Goal: Find contact information: Find contact information

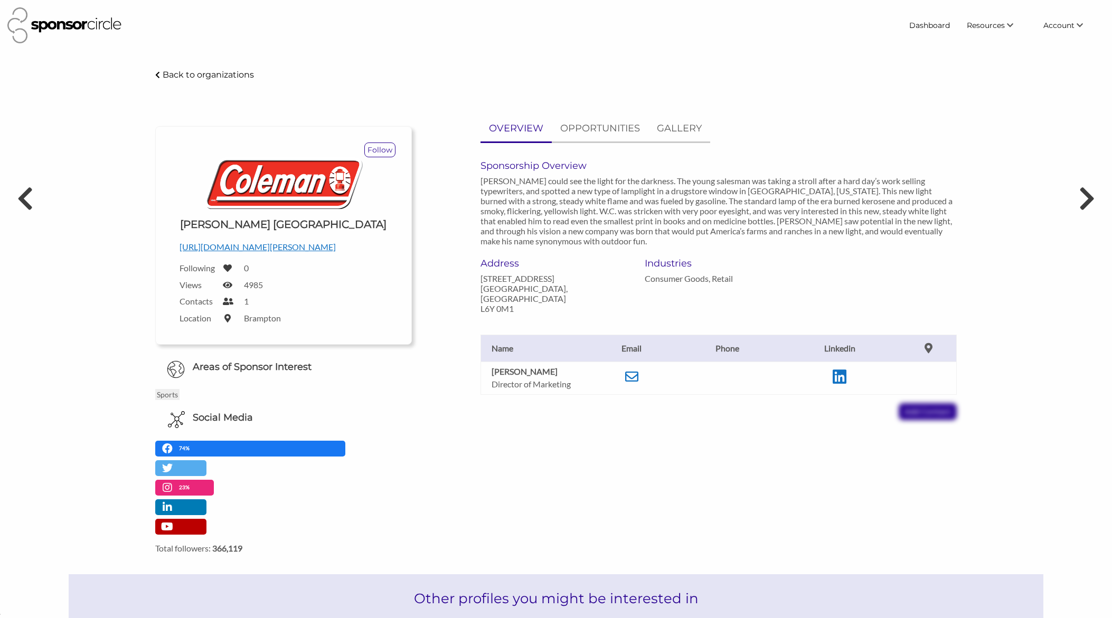
scroll to position [15348, 0]
click at [976, 48] on link "Find New Partners" at bounding box center [981, 45] width 105 height 19
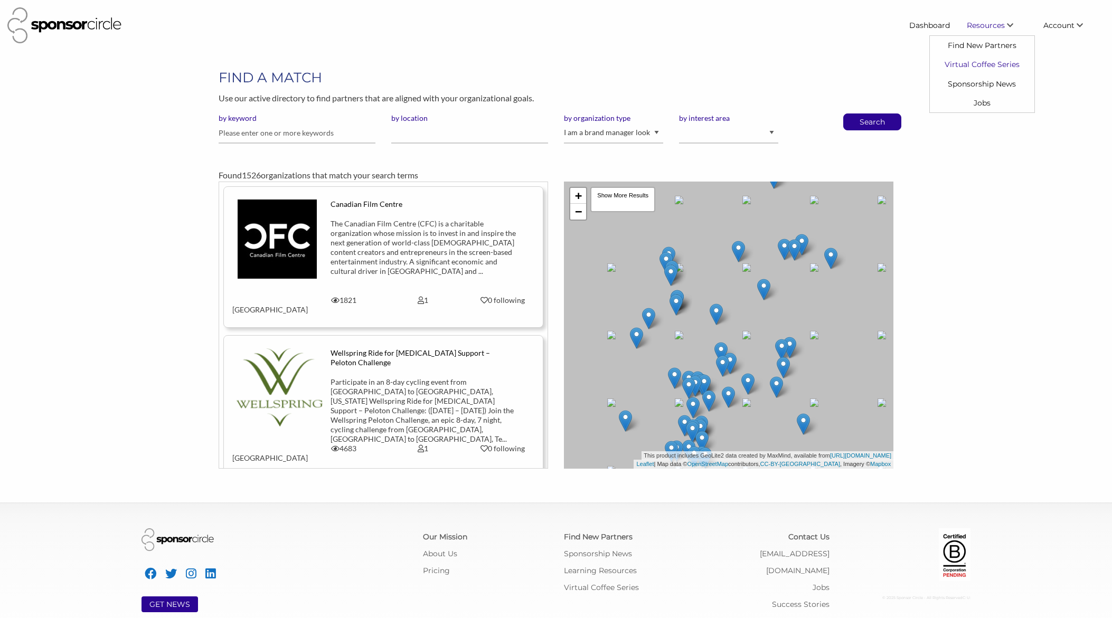
scroll to position [15348, 0]
click at [343, 136] on input "text" at bounding box center [297, 133] width 157 height 21
type input "comic"
click at [854, 114] on button "Search" at bounding box center [871, 122] width 35 height 16
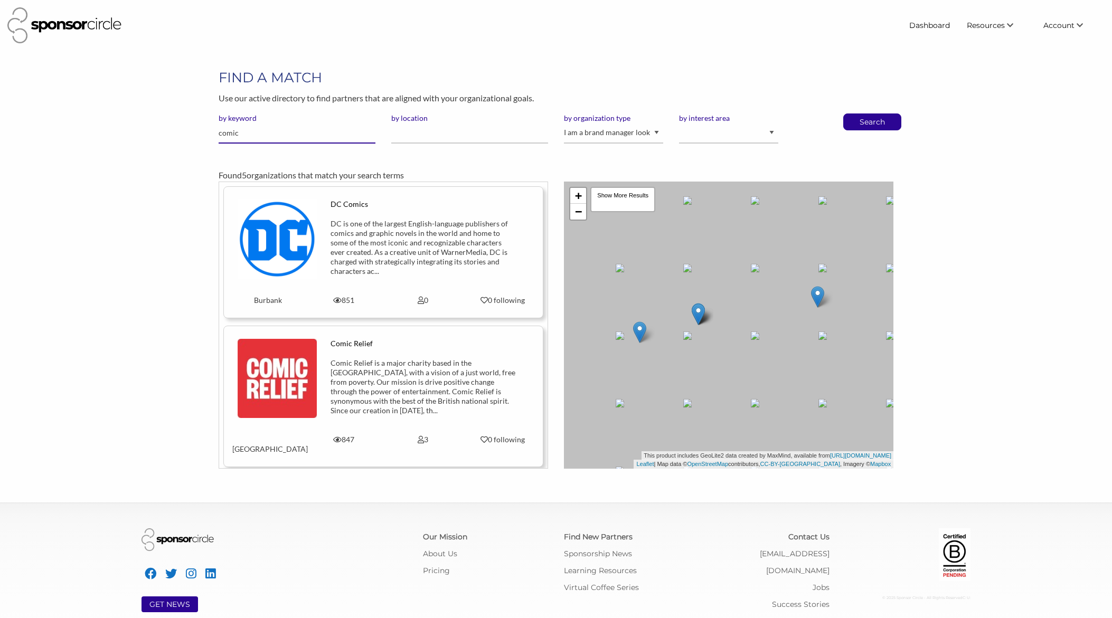
click at [355, 136] on input "comic" at bounding box center [297, 133] width 157 height 21
type input "fanexpo"
click at [854, 114] on button "Search" at bounding box center [871, 122] width 35 height 16
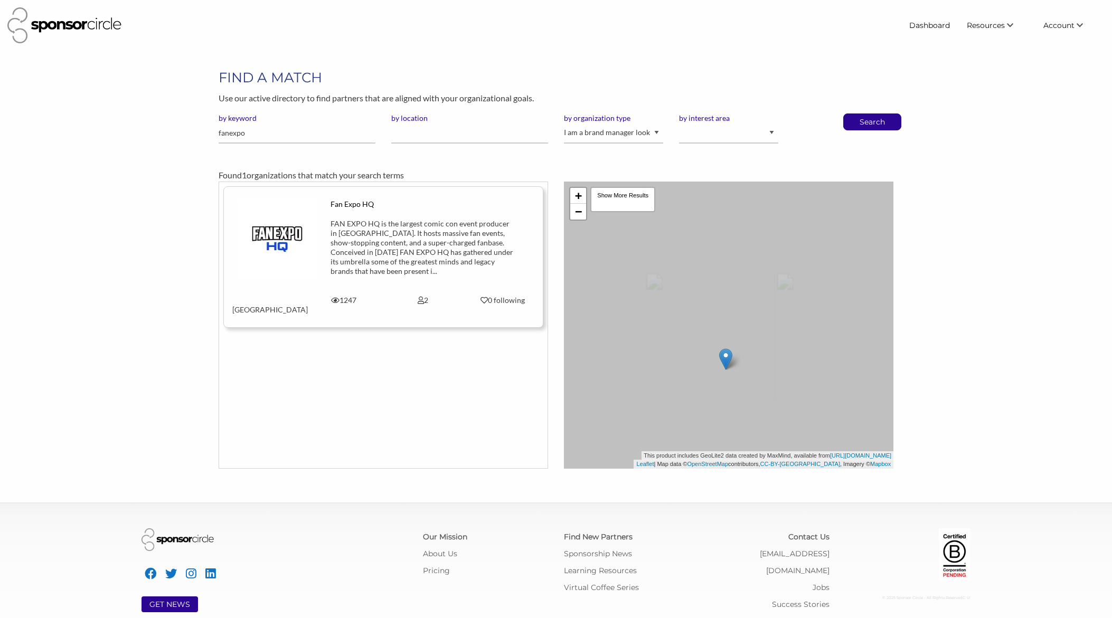
scroll to position [15348, 0]
click at [404, 250] on div "FAN EXPO HQ is the largest comic con event producer in [GEOGRAPHIC_DATA]. It ho…" at bounding box center [422, 247] width 185 height 57
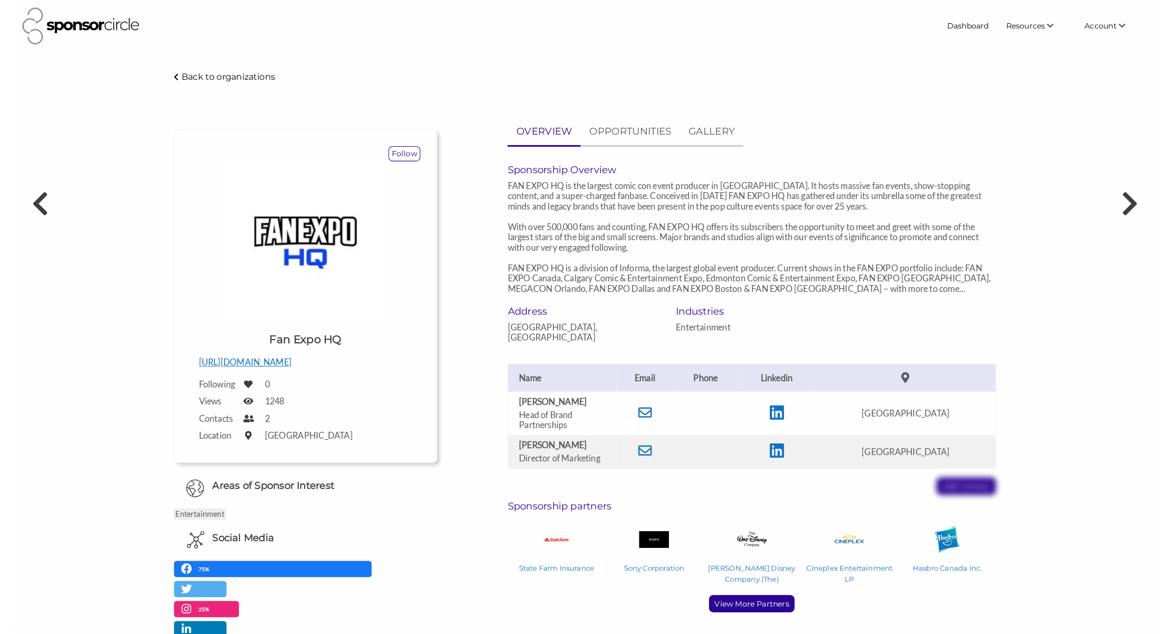
scroll to position [15348, 0]
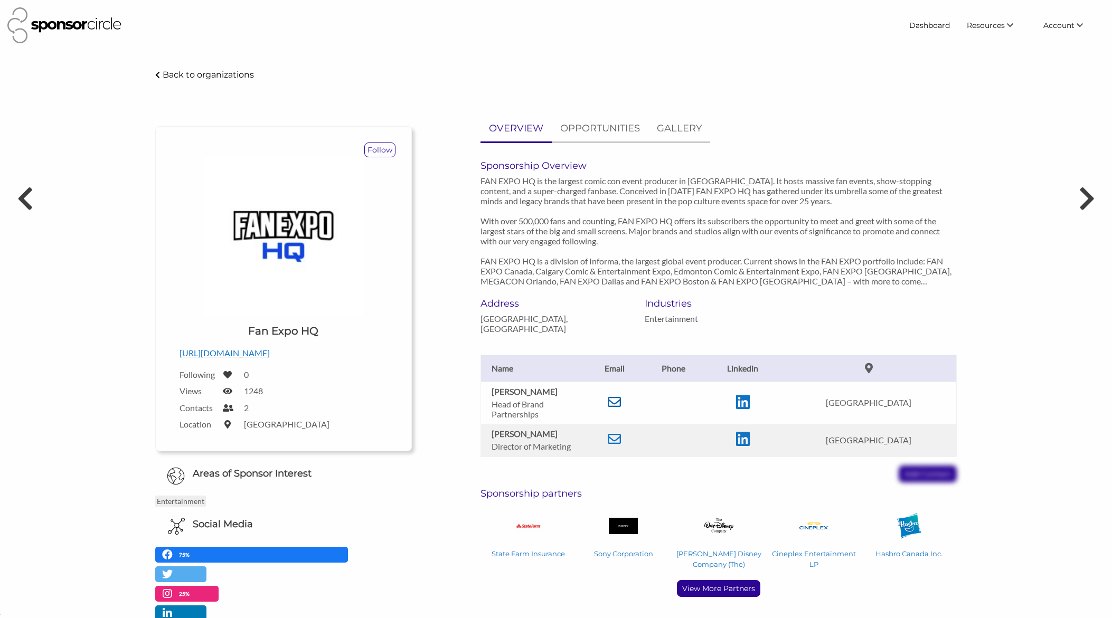
click at [619, 403] on icon at bounding box center [613, 401] width 13 height 13
drag, startPoint x: 489, startPoint y: 388, endPoint x: 551, endPoint y: 421, distance: 69.9
type textarea "Liam Fleming Head of Brand Partnerships"
click at [551, 421] on td "Liam Fleming Head of Brand Partnerships" at bounding box center [534, 403] width 106 height 43
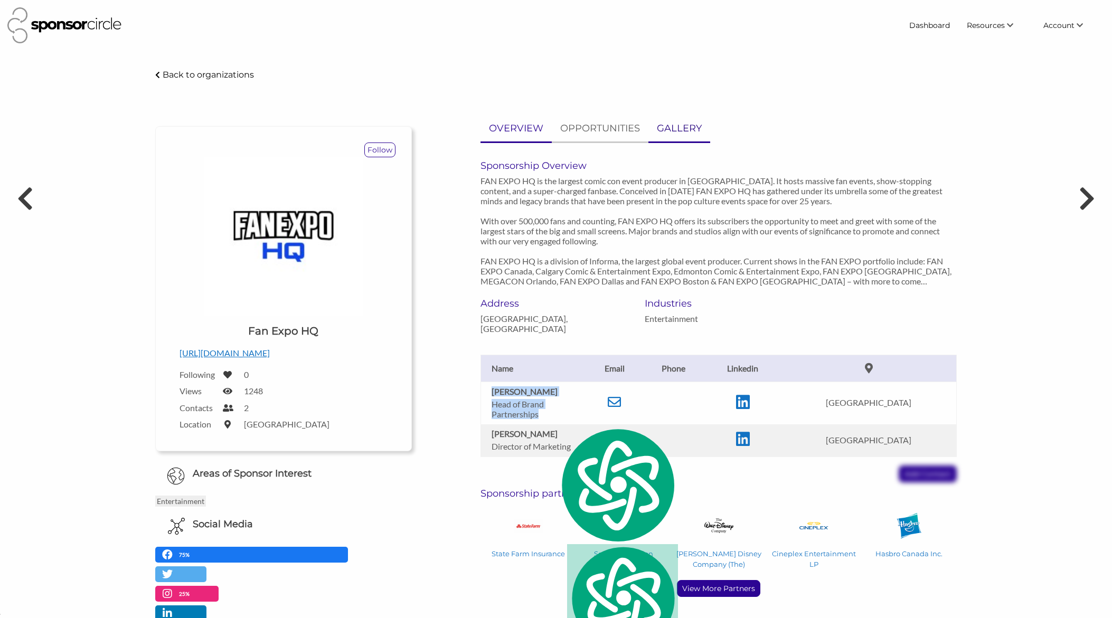
copy td "Liam Fleming Head of Brand Partnerships"
click at [615, 402] on icon at bounding box center [613, 401] width 13 height 13
drag, startPoint x: 548, startPoint y: 458, endPoint x: 539, endPoint y: 452, distance: 10.7
click at [545, 455] on div "Liam Fleming Head of Brand Partnerships Email liamfleming@gmail.com Linkedin ht…" at bounding box center [718, 408] width 492 height 149
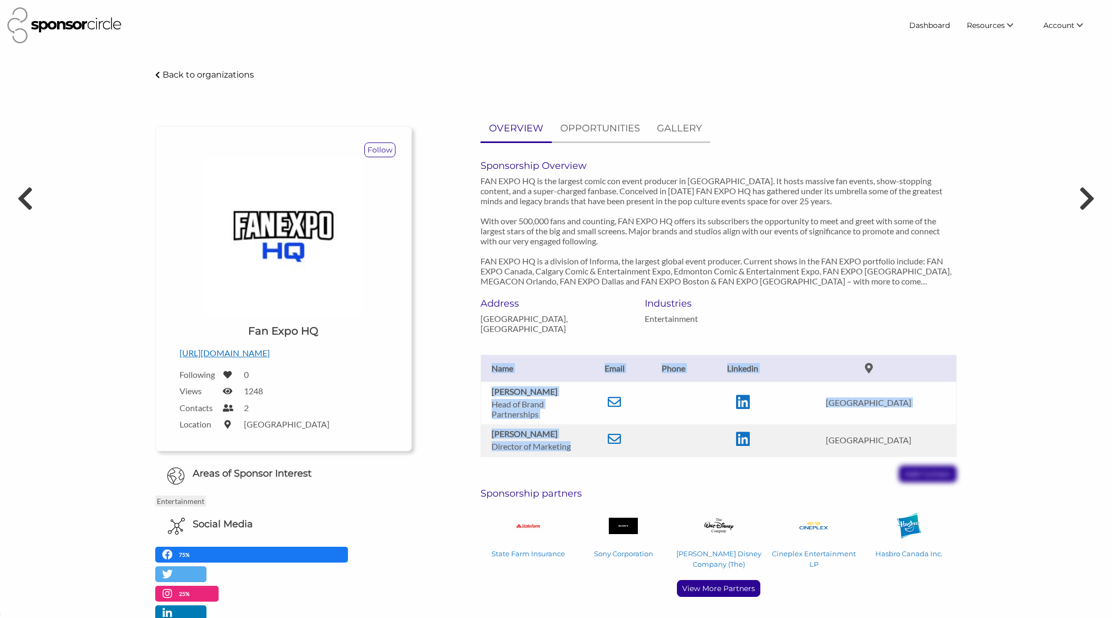
click at [488, 432] on td "Kathryn Eves-Maharaj Director of Marketing" at bounding box center [534, 440] width 106 height 33
drag, startPoint x: 493, startPoint y: 432, endPoint x: 578, endPoint y: 448, distance: 86.5
click at [578, 448] on td "Kathryn Eves-Maharaj Director of Marketing" at bounding box center [534, 440] width 106 height 33
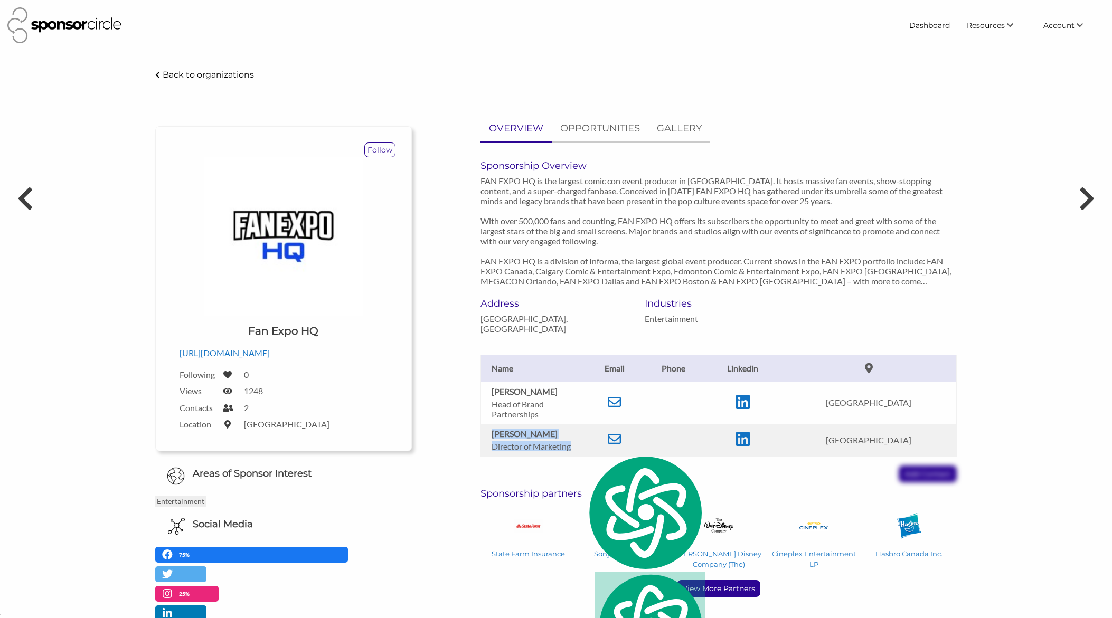
copy td "Kathryn Eves-Maharaj Director of Marketing"
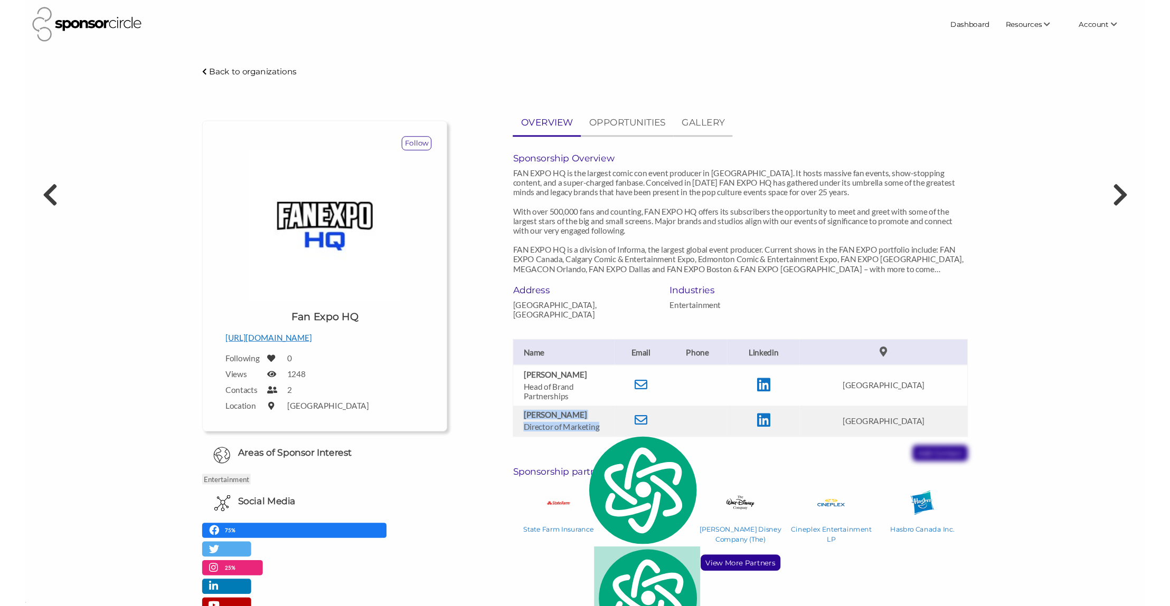
scroll to position [15332, 0]
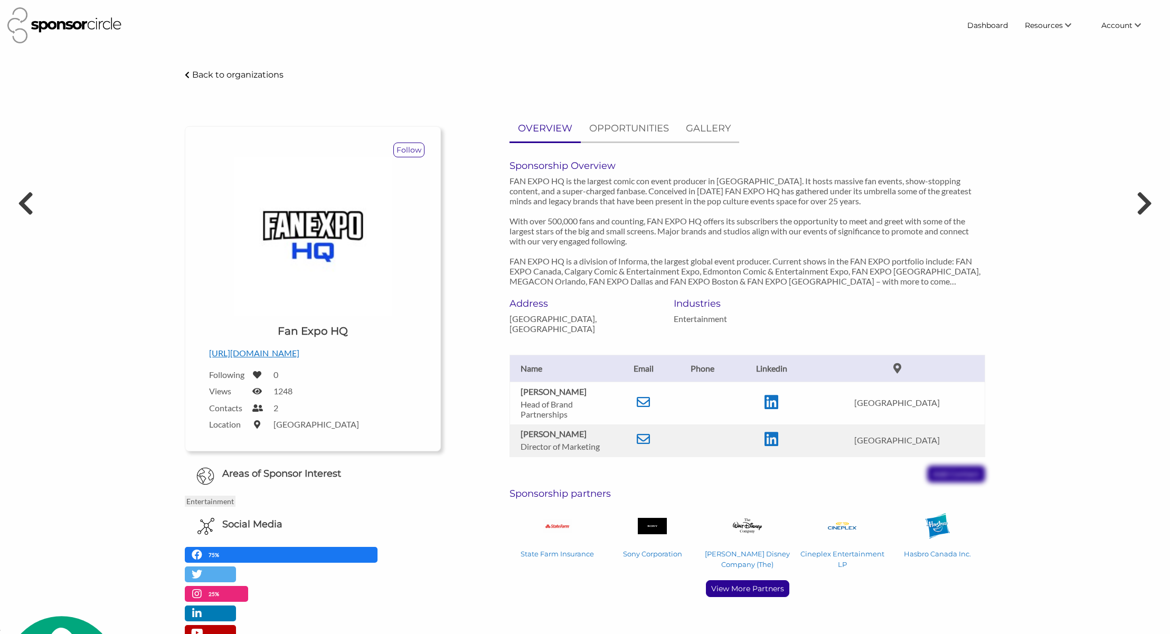
click at [599, 447] on p "Director of Marketing" at bounding box center [565, 446] width 90 height 10
drag, startPoint x: 598, startPoint y: 444, endPoint x: 520, endPoint y: 434, distance: 78.8
click at [520, 435] on td "Kathryn Eves-Maharaj Director of Marketing" at bounding box center [563, 440] width 106 height 33
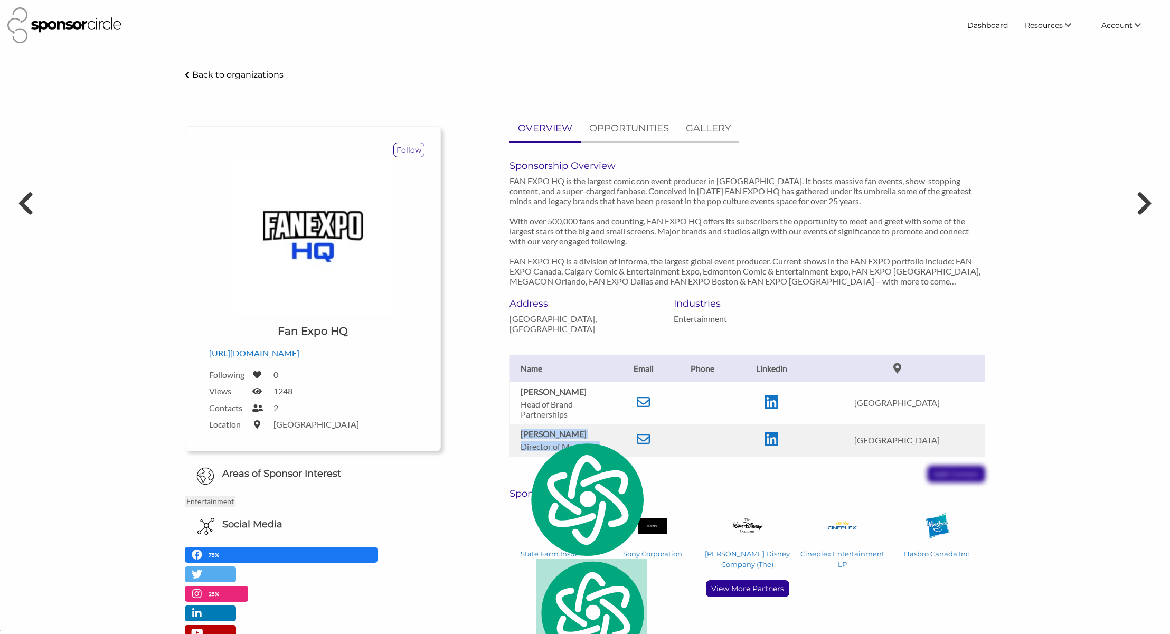
copy td "Kathryn Eves-Maharaj Director of Marketing"
click at [759, 479] on div "Liam Fleming Head of Brand Partnerships Email liamfleming@gmail.com Linkedin ht…" at bounding box center [746, 408] width 491 height 149
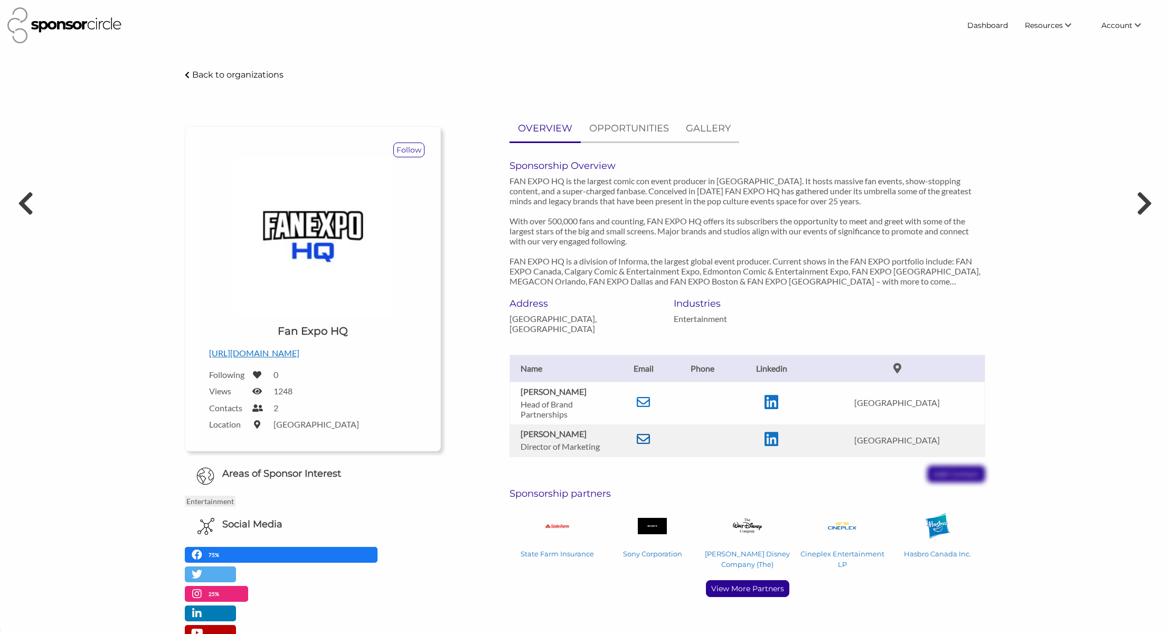
click at [644, 438] on icon at bounding box center [643, 438] width 13 height 13
click at [773, 440] on icon at bounding box center [771, 439] width 14 height 16
click at [279, 354] on p "https://fanexpohq.com/" at bounding box center [312, 353] width 207 height 14
click at [794, 74] on div "Back to organizations" at bounding box center [585, 75] width 816 height 14
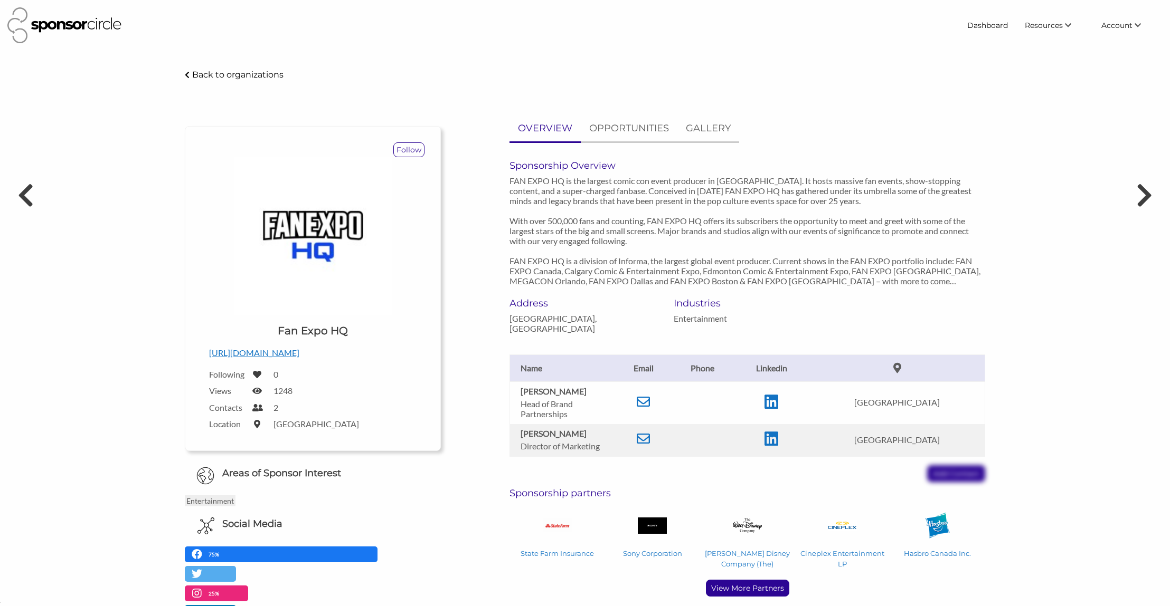
scroll to position [15348, 0]
